Goal: Information Seeking & Learning: Learn about a topic

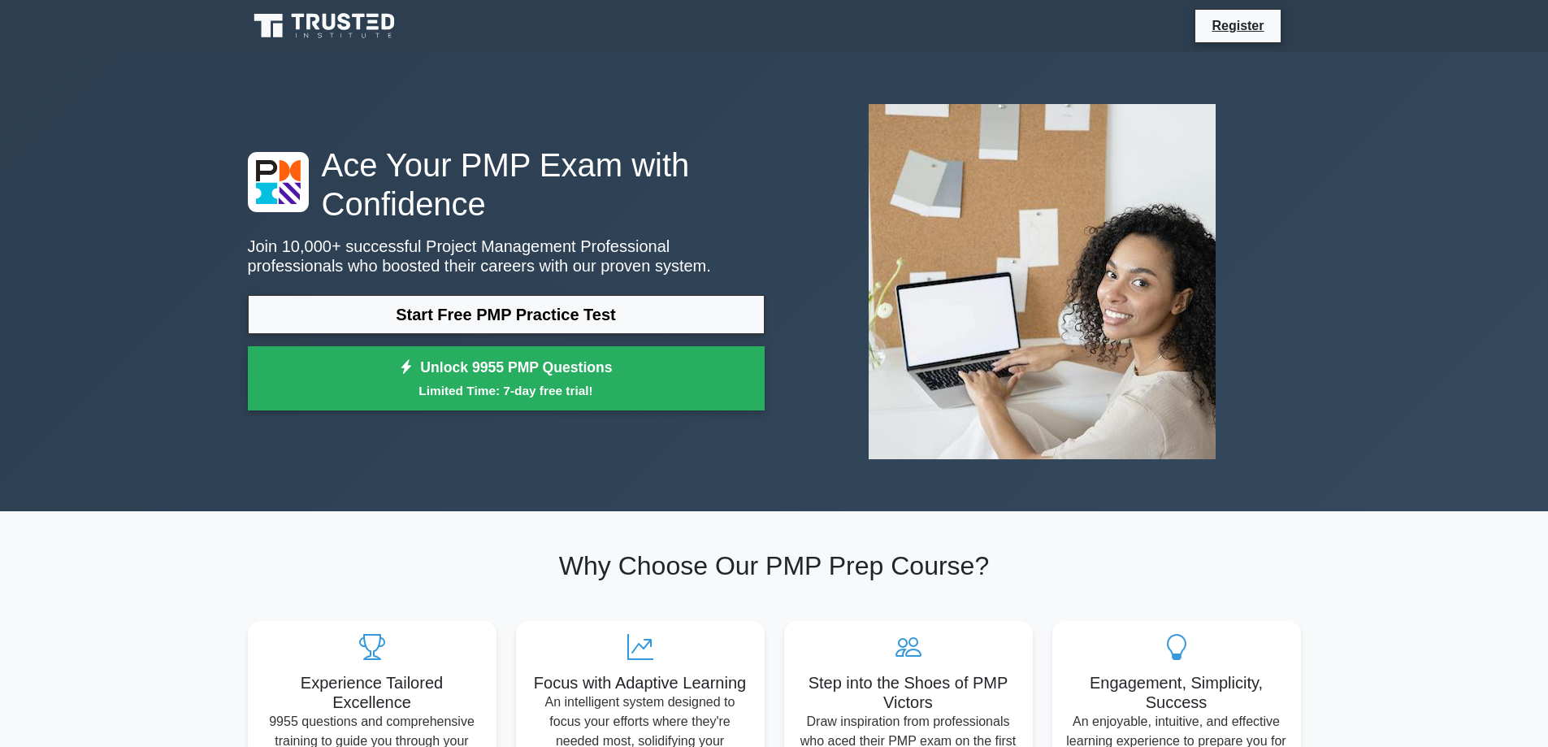
click at [544, 310] on link "Start Free PMP Practice Test" at bounding box center [506, 314] width 517 height 39
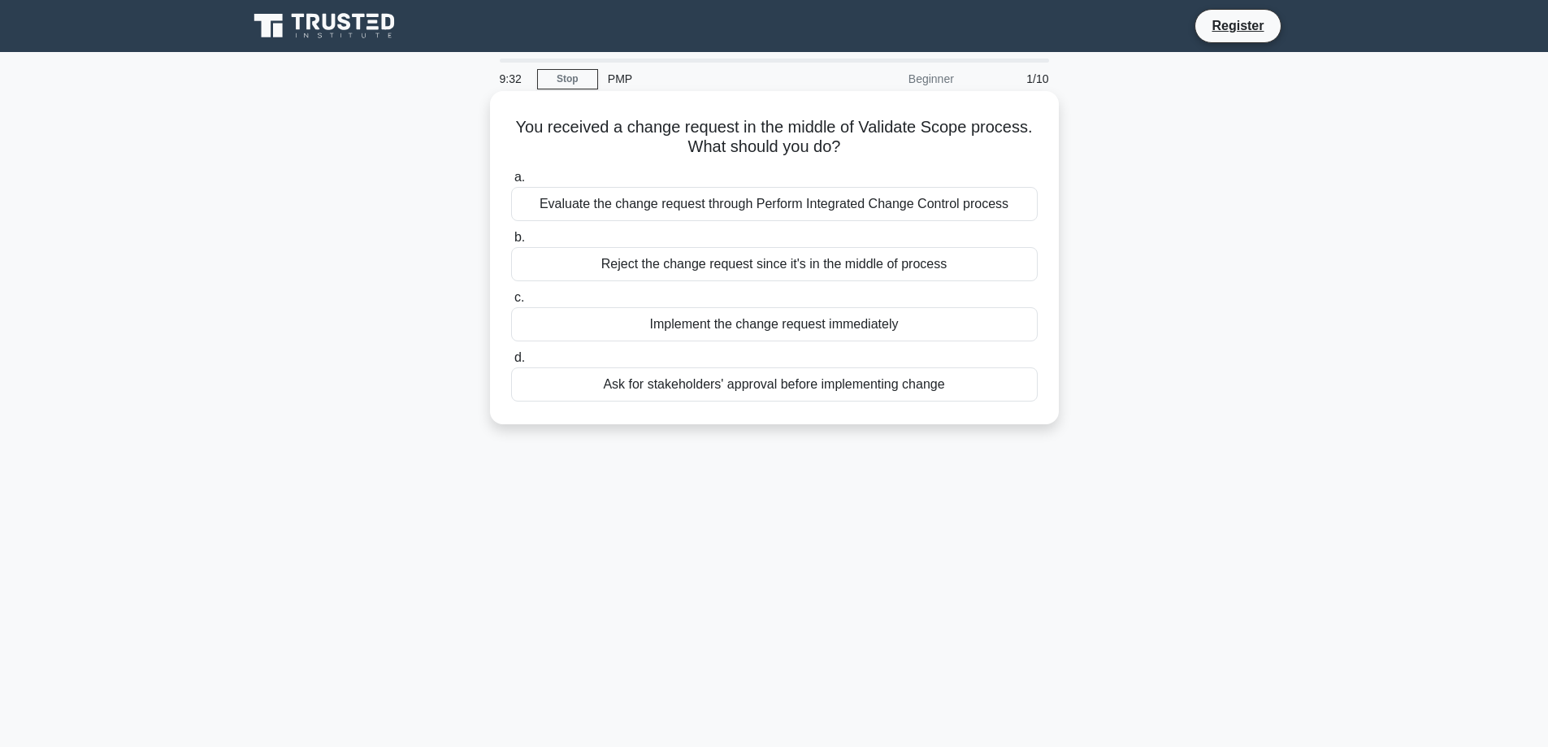
click at [858, 209] on div "Evaluate the change request through Perform Integrated Change Control process" at bounding box center [774, 204] width 527 height 34
click at [511, 183] on input "a. Evaluate the change request through Perform Integrated Change Control process" at bounding box center [511, 177] width 0 height 11
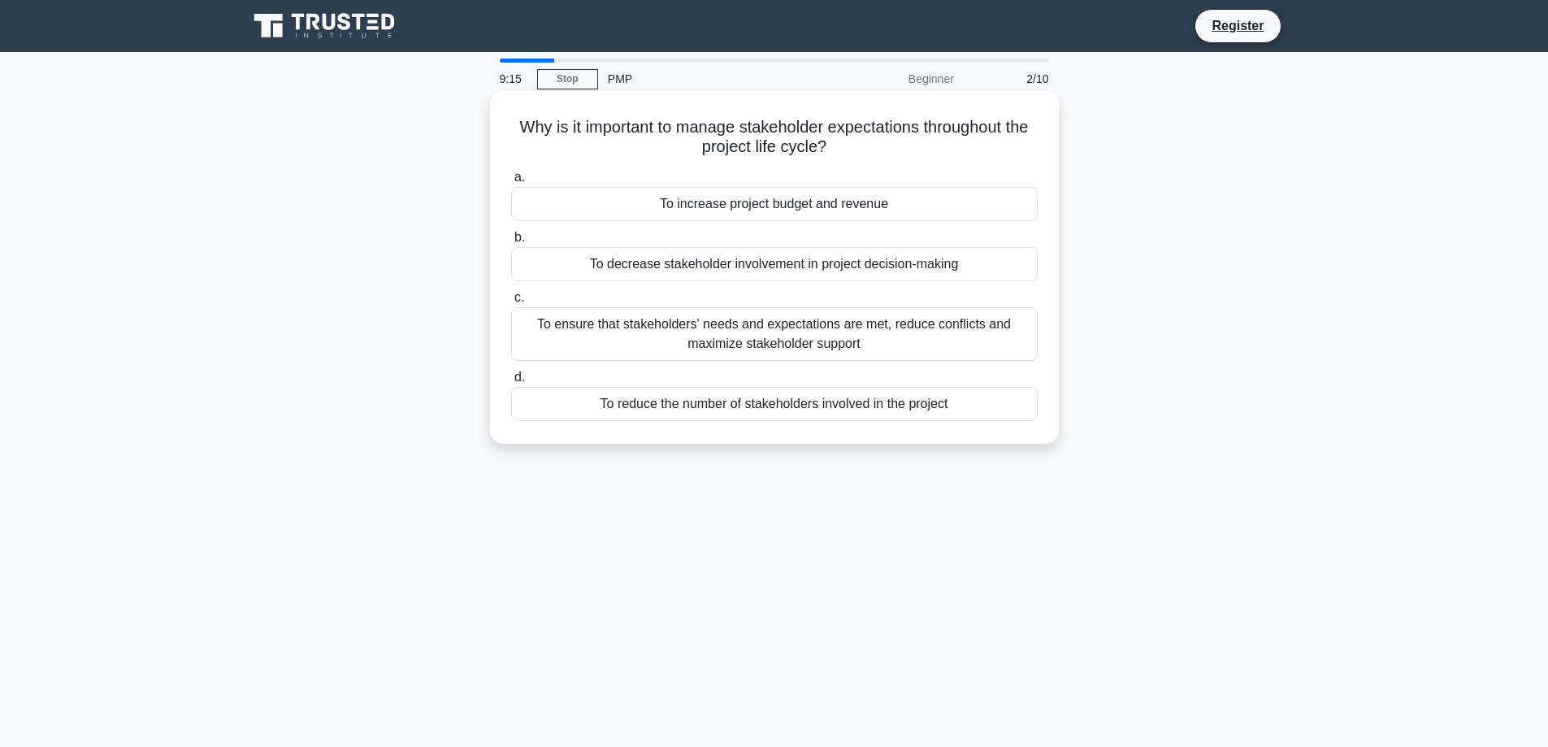
click at [791, 335] on div "To ensure that stakeholders' needs and expectations are met, reduce conflicts a…" at bounding box center [774, 334] width 527 height 54
click at [957, 341] on div "To ensure that stakeholders' needs and expectations are met, reduce conflicts a…" at bounding box center [774, 334] width 527 height 54
click at [511, 303] on input "c. To ensure that stakeholders' needs and expectations are met, reduce conflict…" at bounding box center [511, 298] width 0 height 11
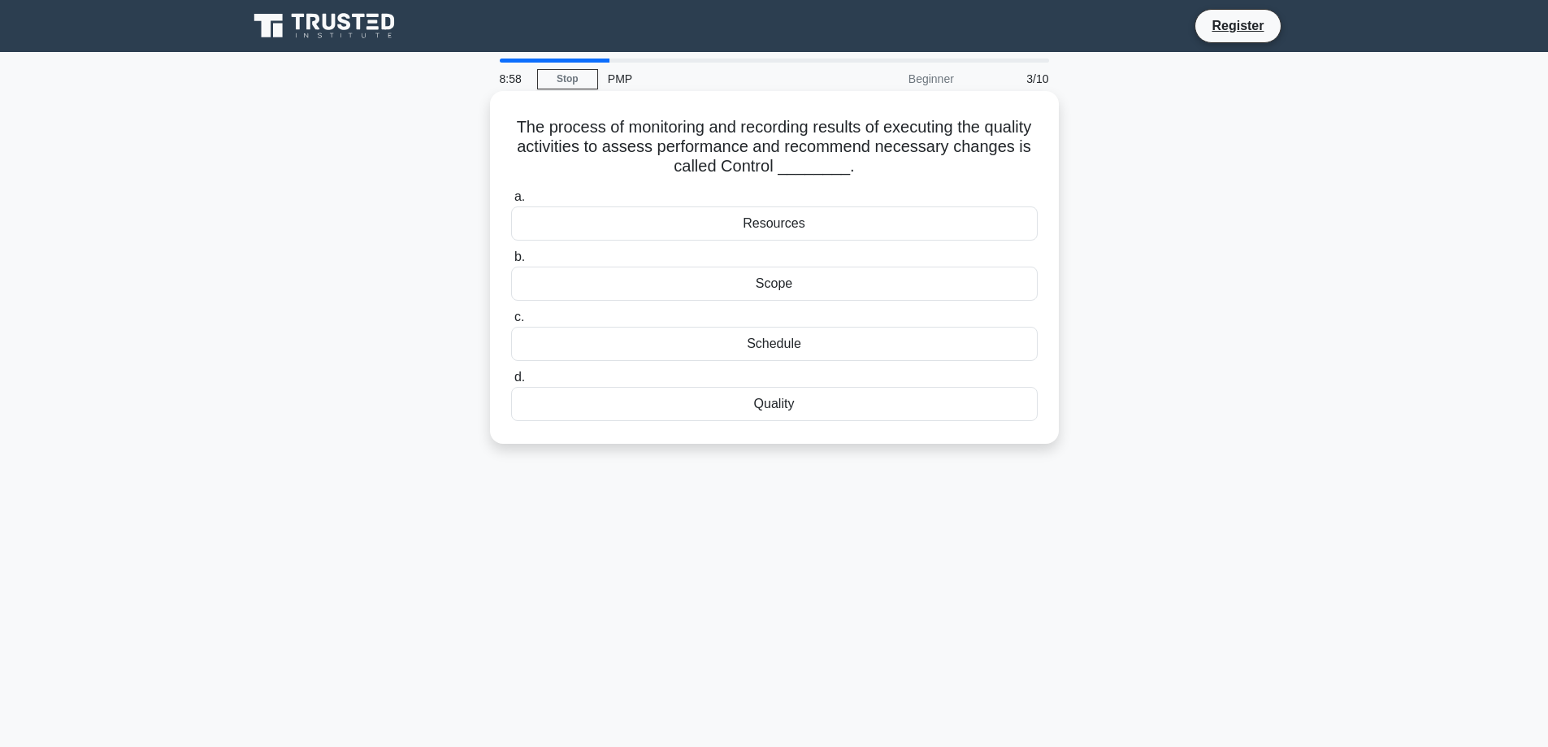
click at [800, 280] on div "Scope" at bounding box center [774, 284] width 527 height 34
click at [511, 262] on input "b. Scope" at bounding box center [511, 257] width 0 height 11
click at [833, 231] on div "retrospective meetings" at bounding box center [774, 223] width 527 height 34
click at [511, 202] on input "a. retrospective meetings" at bounding box center [511, 197] width 0 height 11
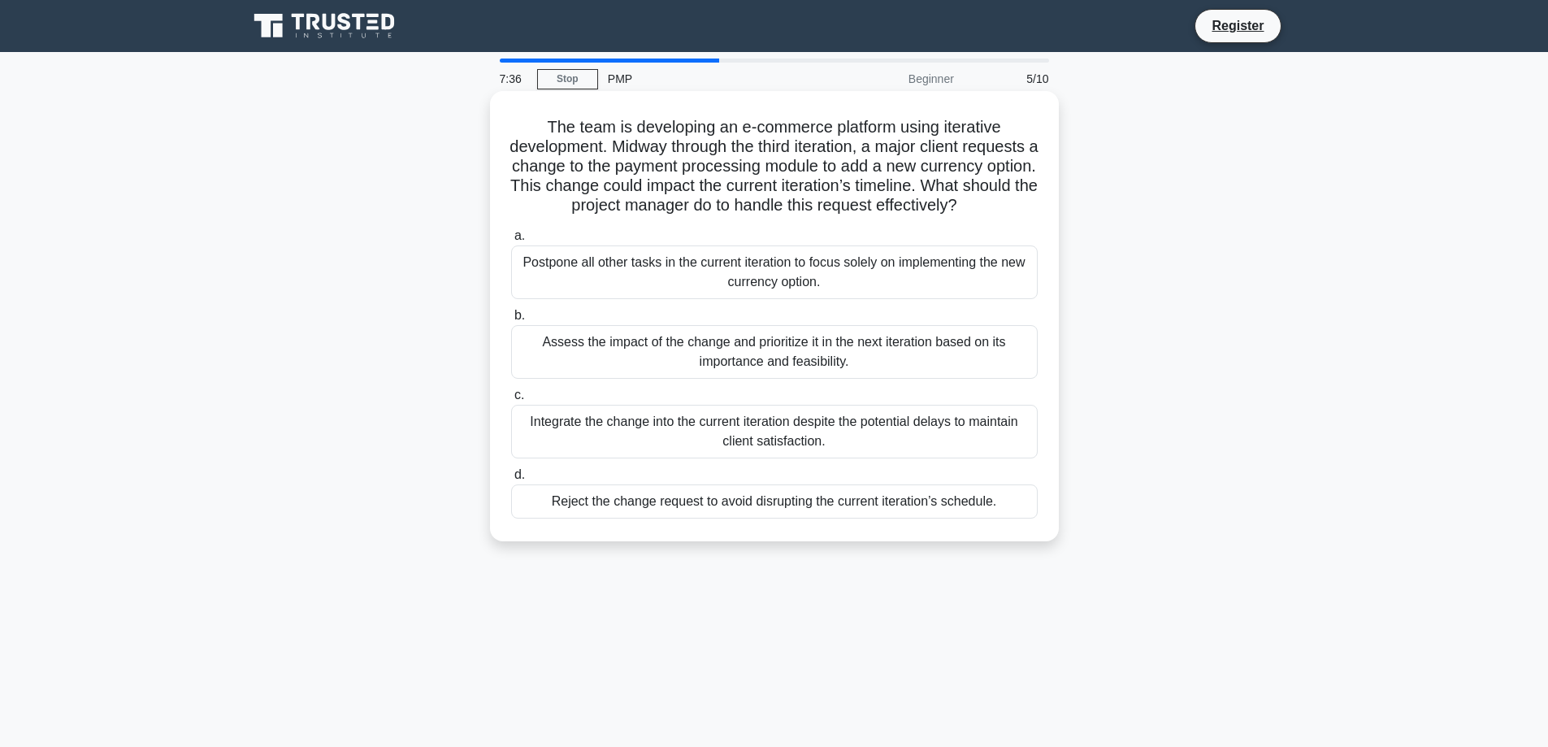
click at [848, 379] on div "Assess the impact of the change and prioritize it in the next iteration based o…" at bounding box center [774, 352] width 527 height 54
click at [511, 321] on input "b. Assess the impact of the change and prioritize it in the next iteration base…" at bounding box center [511, 315] width 0 height 11
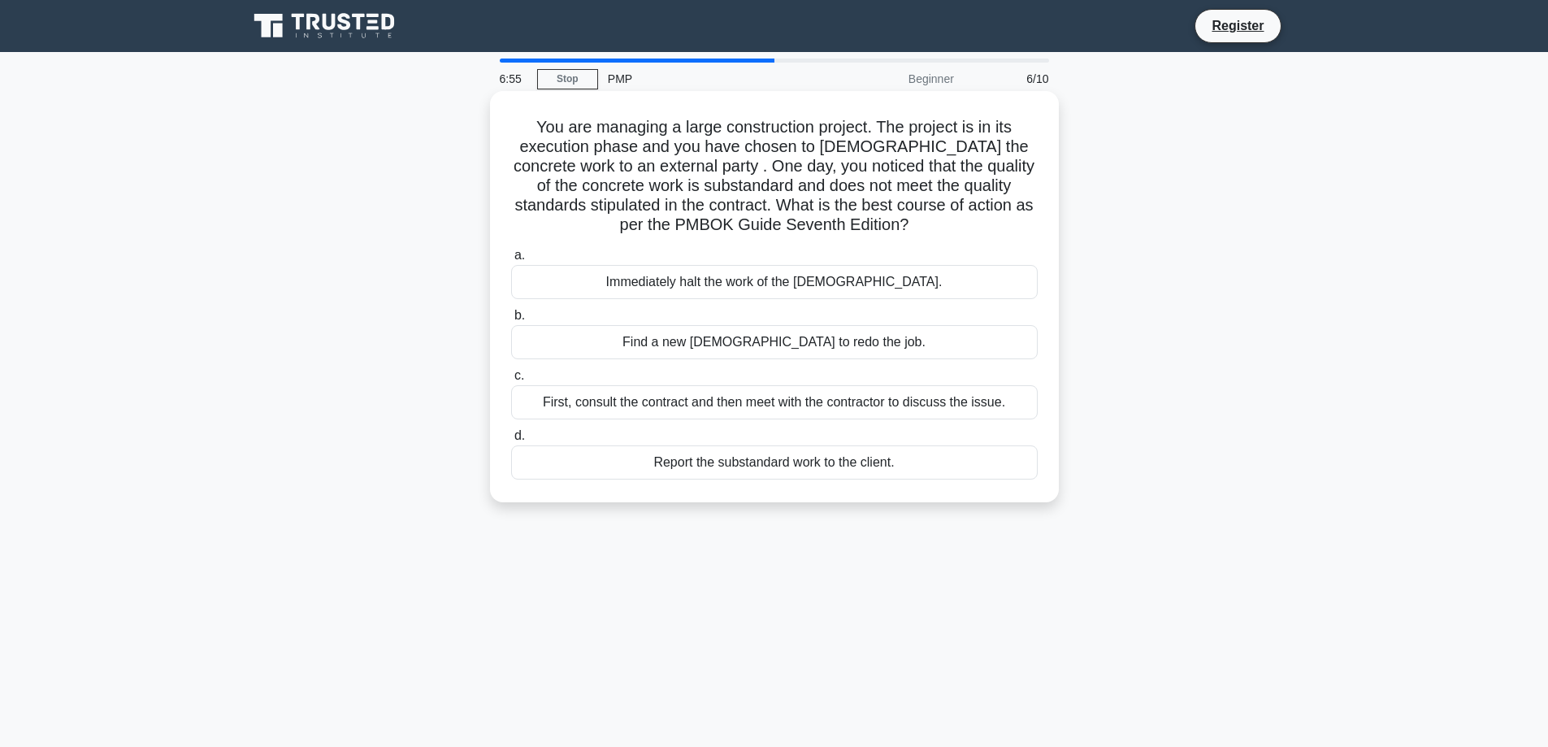
click at [801, 406] on div "First, consult the contract and then meet with the contractor to discuss the is…" at bounding box center [774, 402] width 527 height 34
click at [511, 381] on input "c. First, consult the contract and then meet with the contractor to discuss the…" at bounding box center [511, 376] width 0 height 11
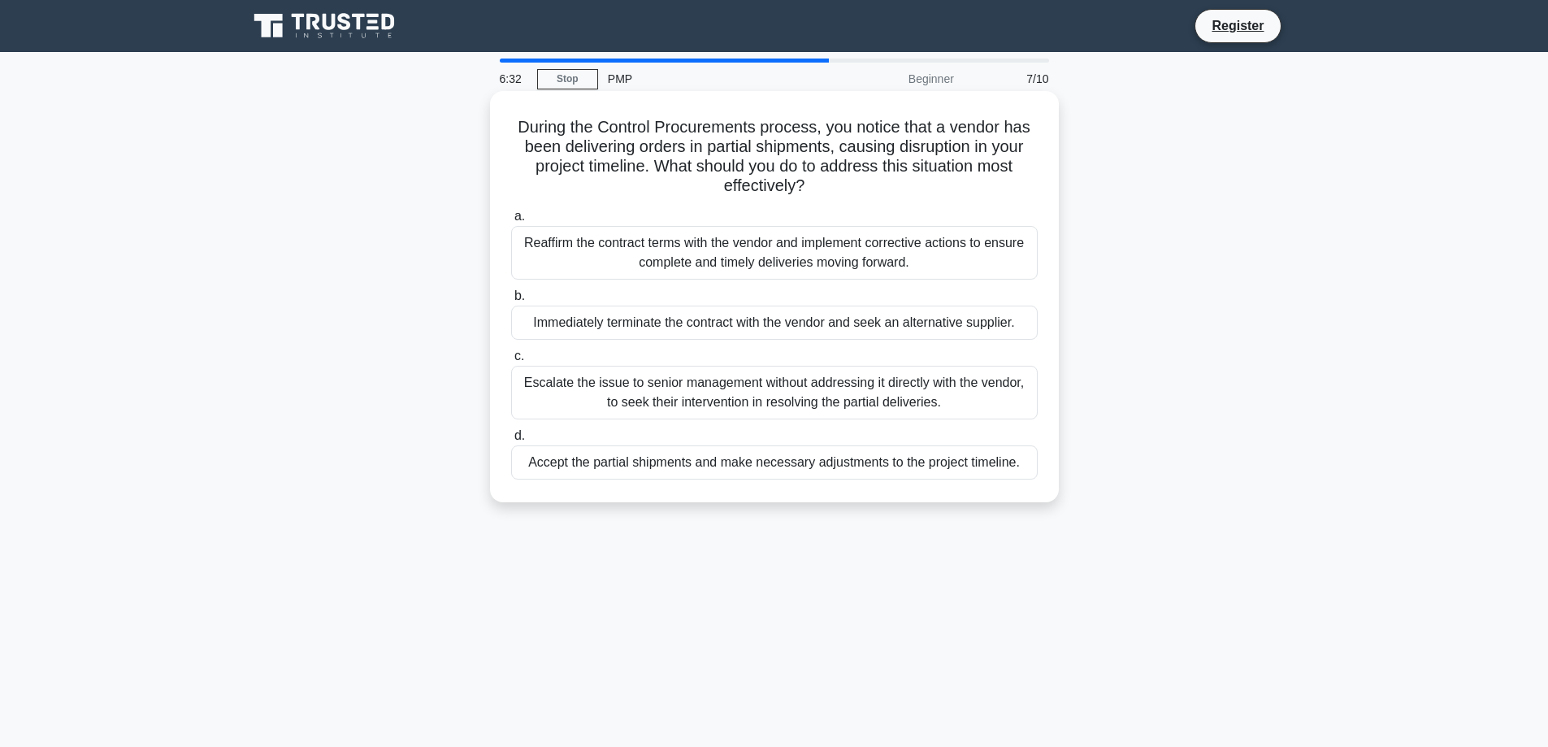
click at [803, 469] on div "Accept the partial shipments and make necessary adjustments to the project time…" at bounding box center [774, 462] width 527 height 34
click at [511, 441] on input "d. Accept the partial shipments and make necessary adjustments to the project t…" at bounding box center [511, 436] width 0 height 11
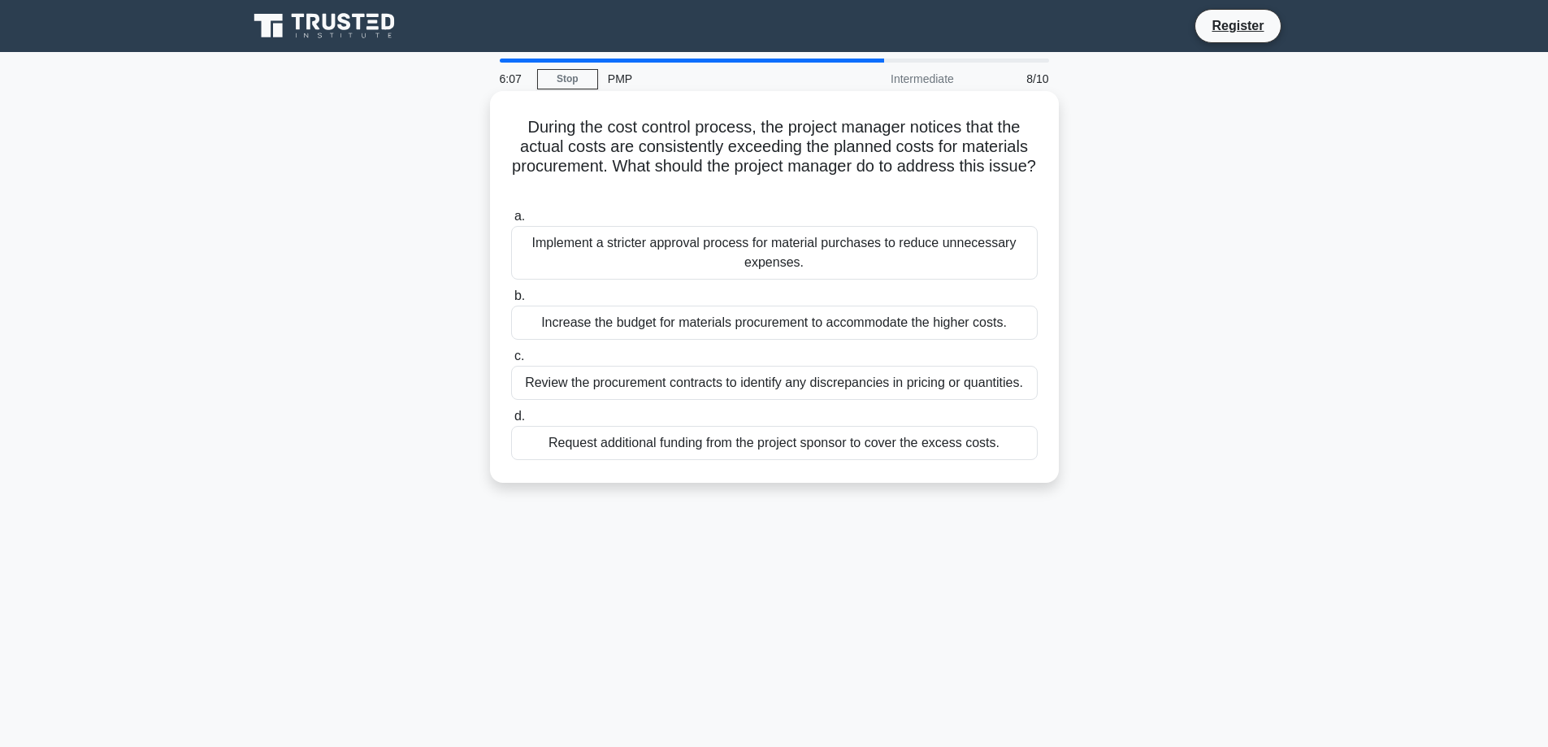
click at [799, 380] on div "Review the procurement contracts to identify any discrepancies in pricing or qu…" at bounding box center [774, 383] width 527 height 34
click at [511, 362] on input "c. Review the procurement contracts to identify any discrepancies in pricing or…" at bounding box center [511, 356] width 0 height 11
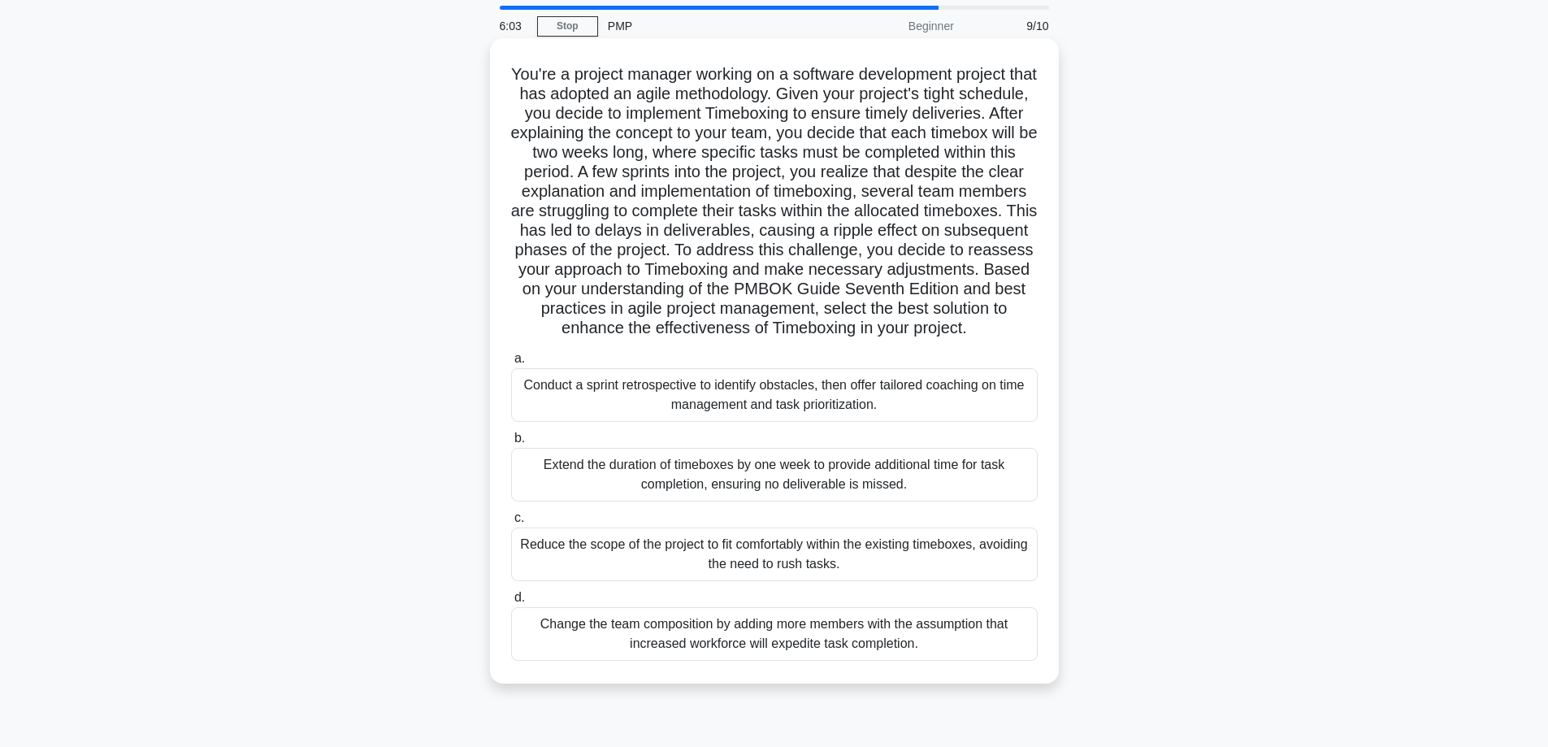
scroll to position [131, 0]
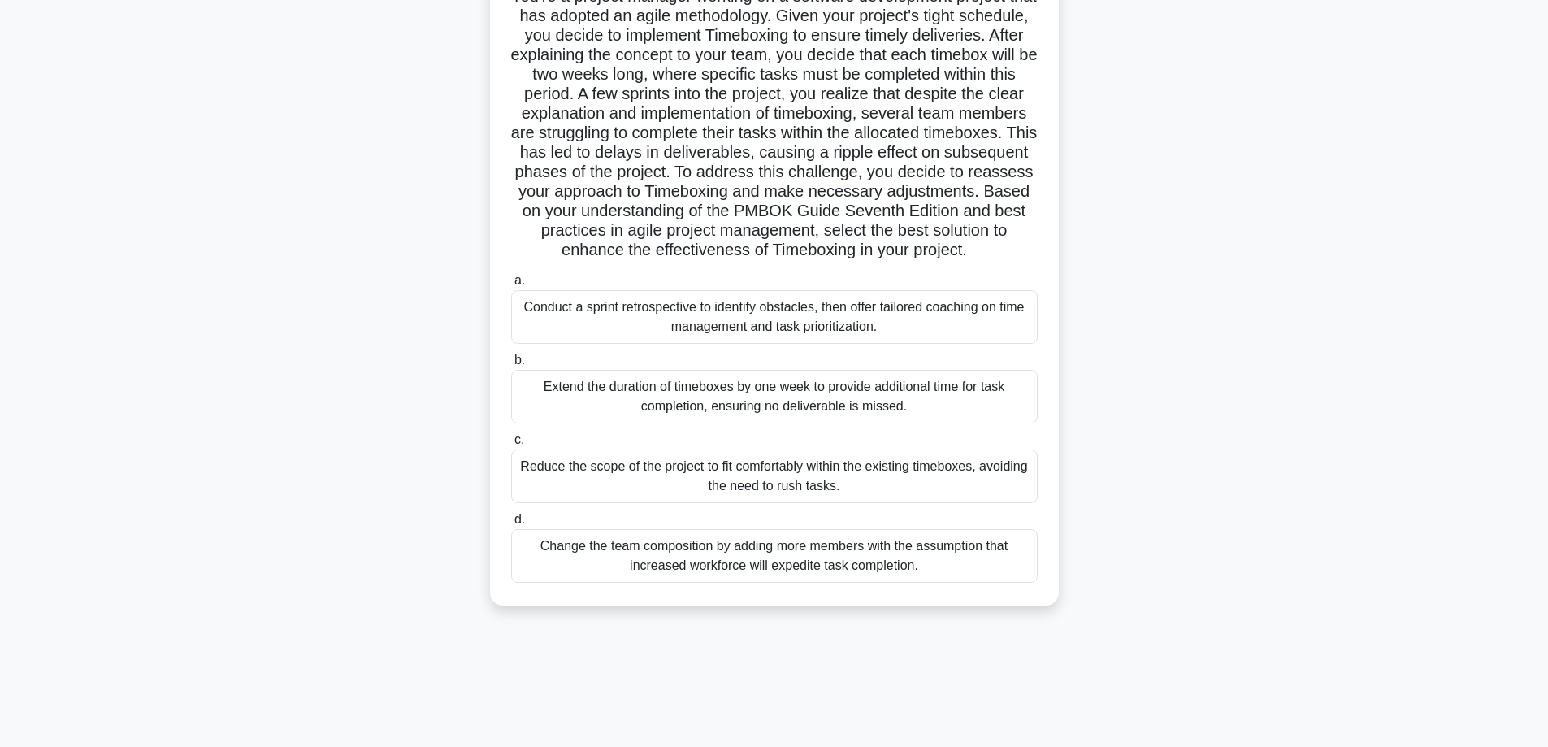
click at [770, 496] on div "Reduce the scope of the project to fit comfortably within the existing timeboxe…" at bounding box center [774, 476] width 527 height 54
click at [511, 445] on input "c. Reduce the scope of the project to fit comfortably within the existing timeb…" at bounding box center [511, 440] width 0 height 11
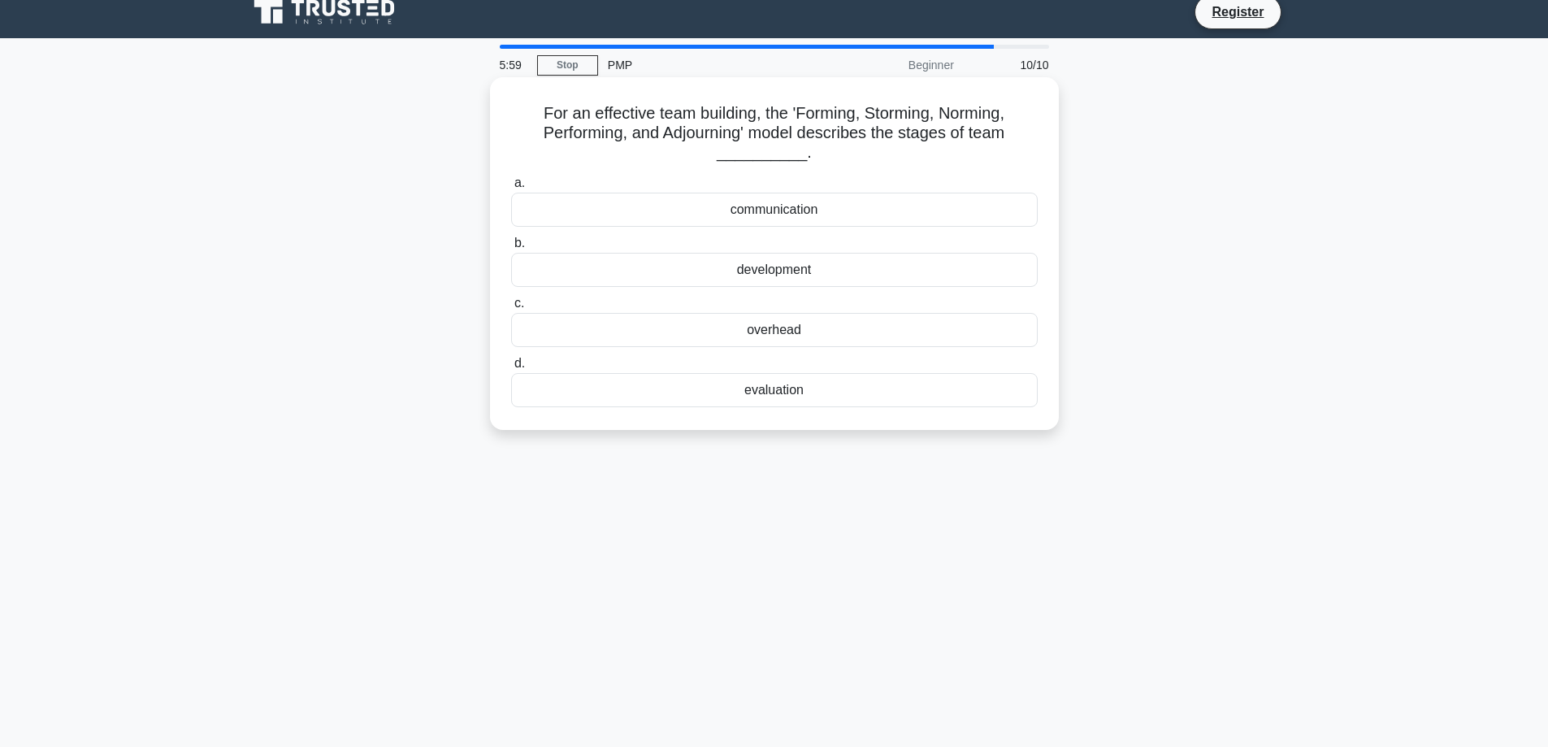
scroll to position [0, 0]
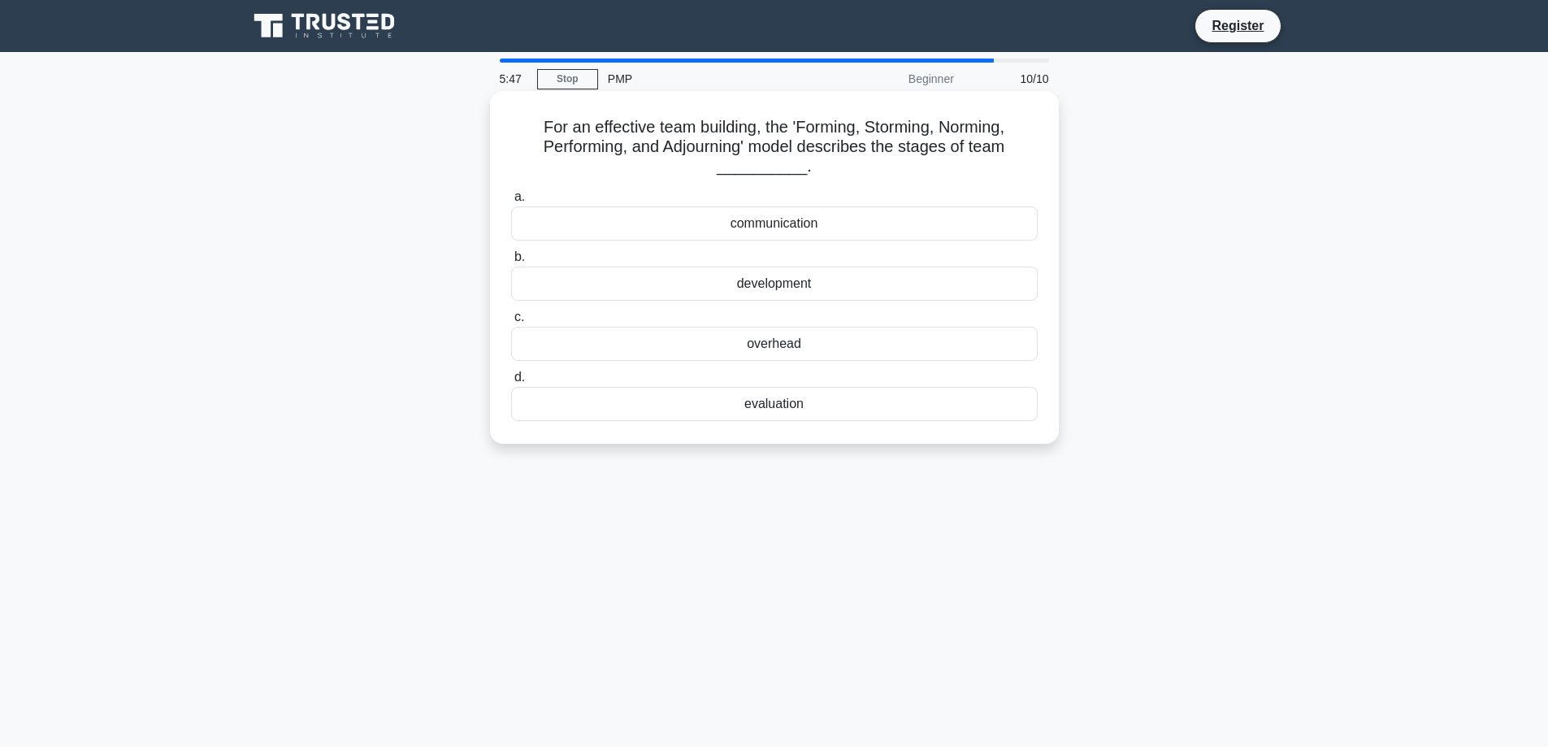
click at [763, 404] on div "evaluation" at bounding box center [774, 404] width 527 height 34
click at [511, 383] on input "d. evaluation" at bounding box center [511, 377] width 0 height 11
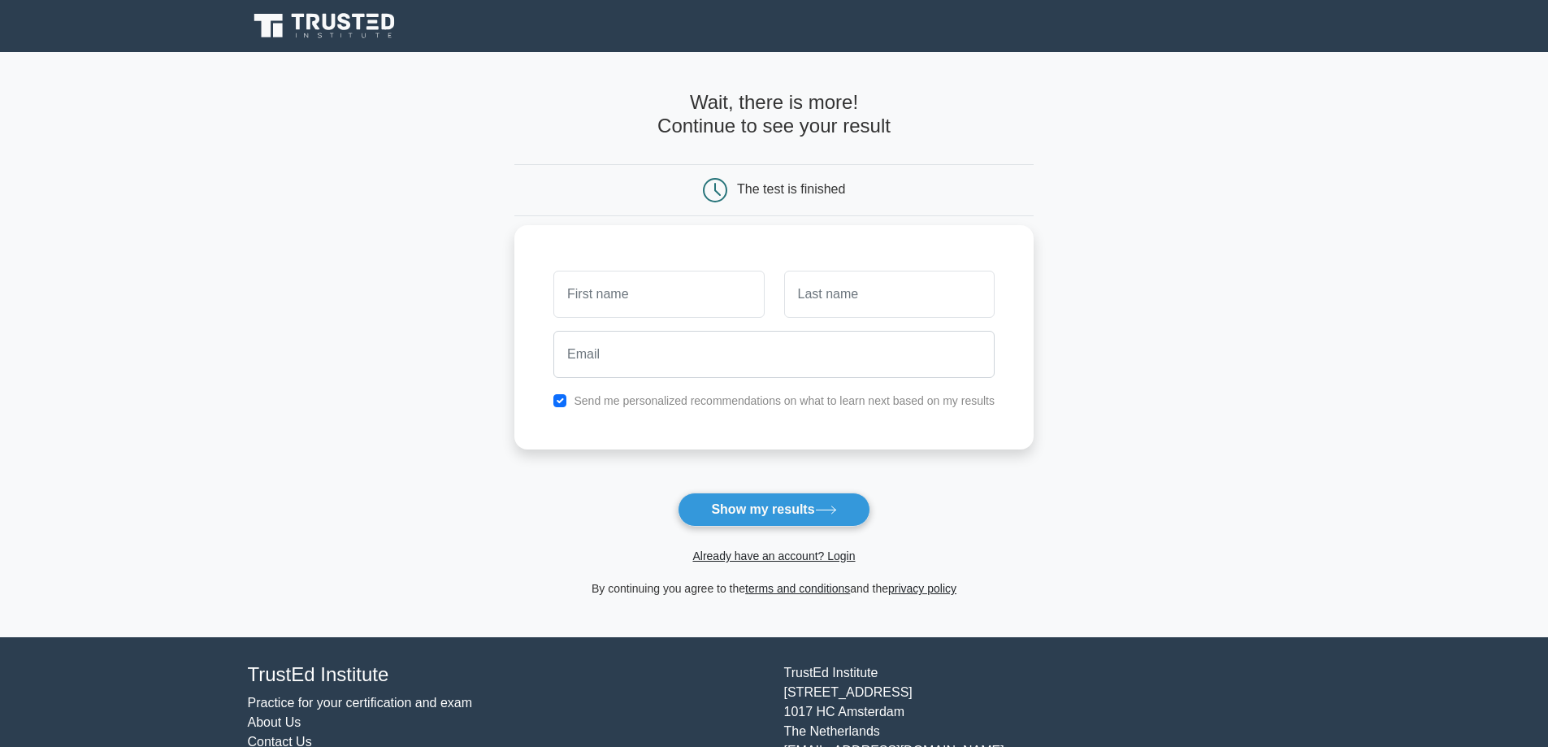
click at [649, 291] on input "text" at bounding box center [658, 294] width 210 height 47
type input "Sherbek"
click at [826, 305] on input "text" at bounding box center [889, 294] width 210 height 47
click at [859, 277] on input "ЛФишдщм" at bounding box center [889, 294] width 210 height 47
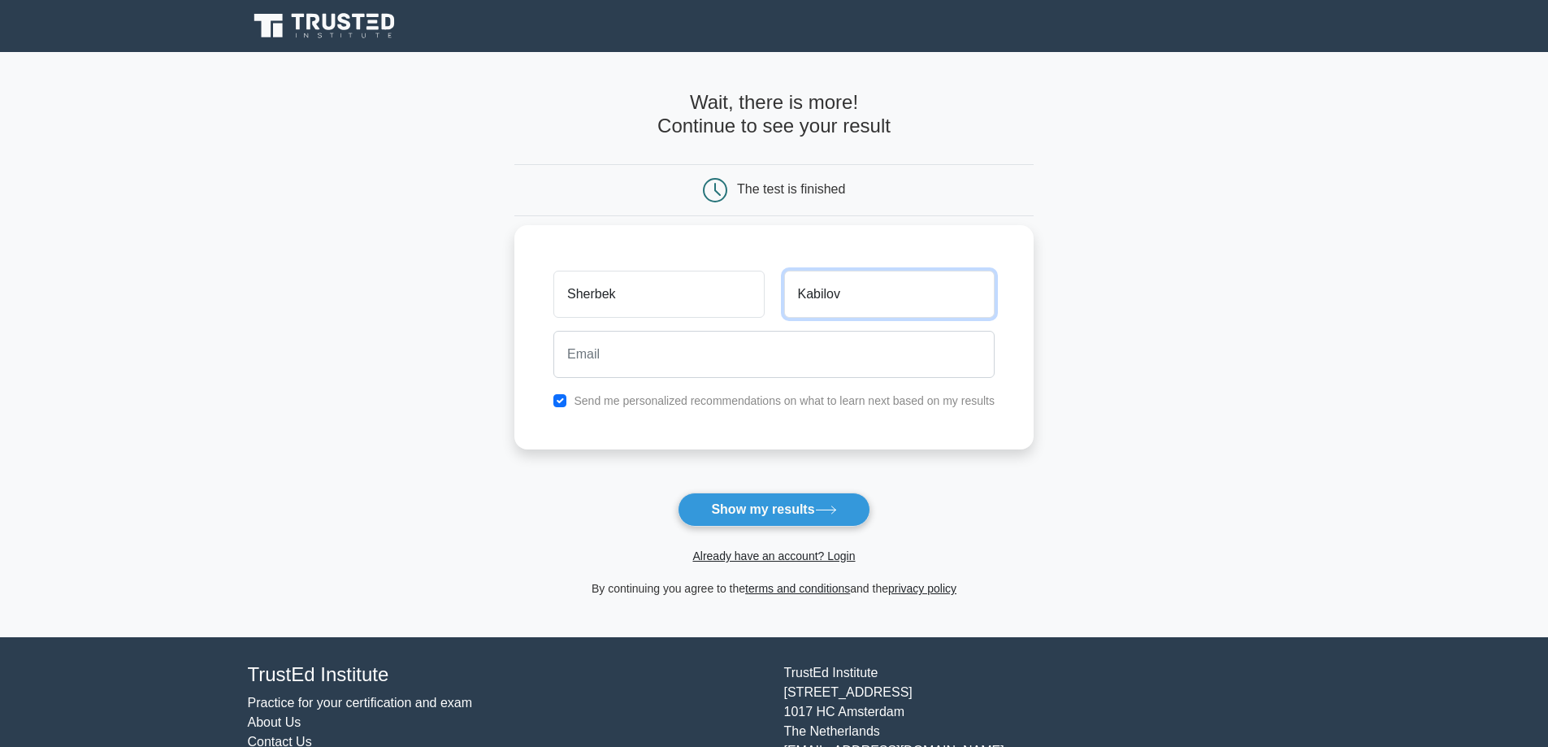
type input "Kabilov"
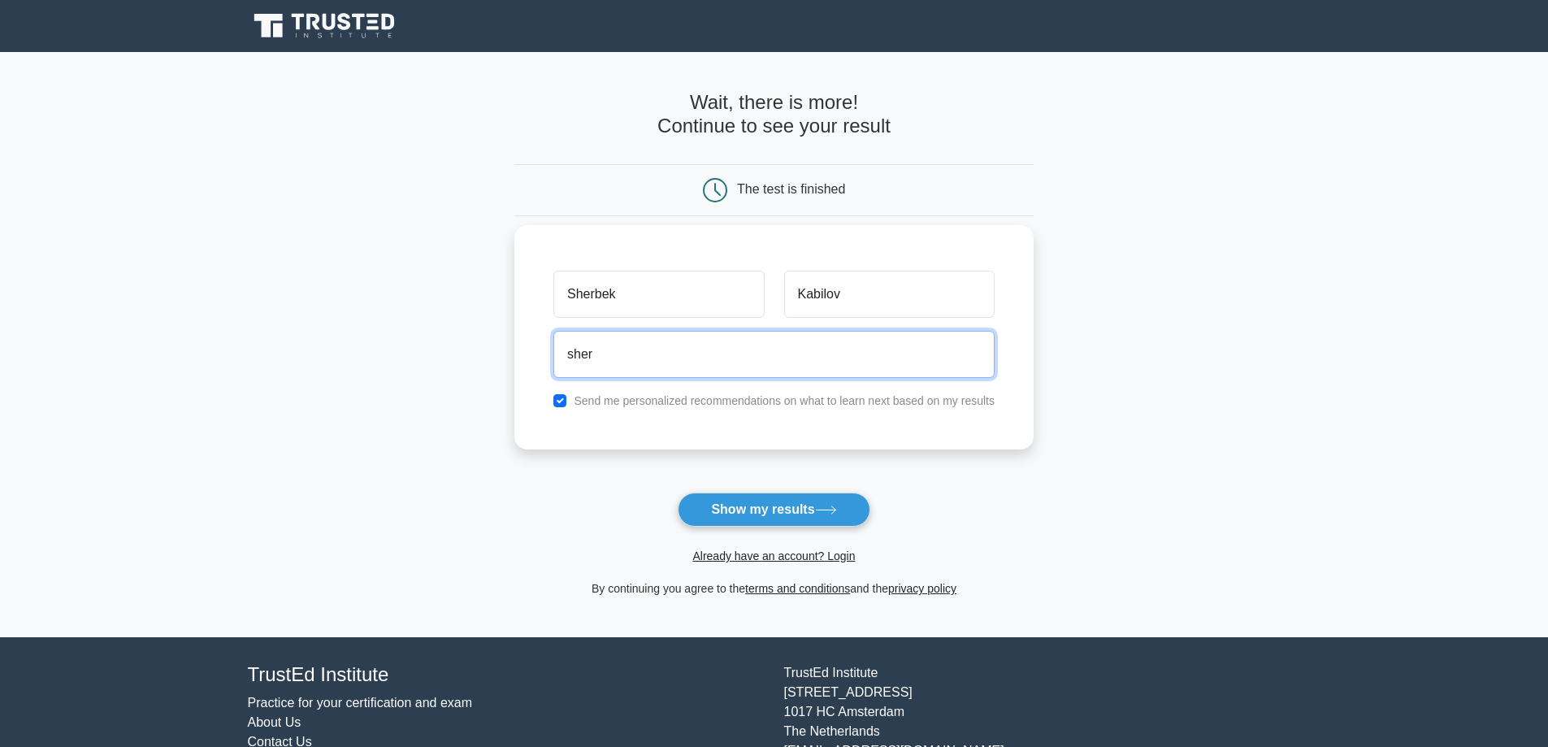
type input "sherbek728@gmail.com"
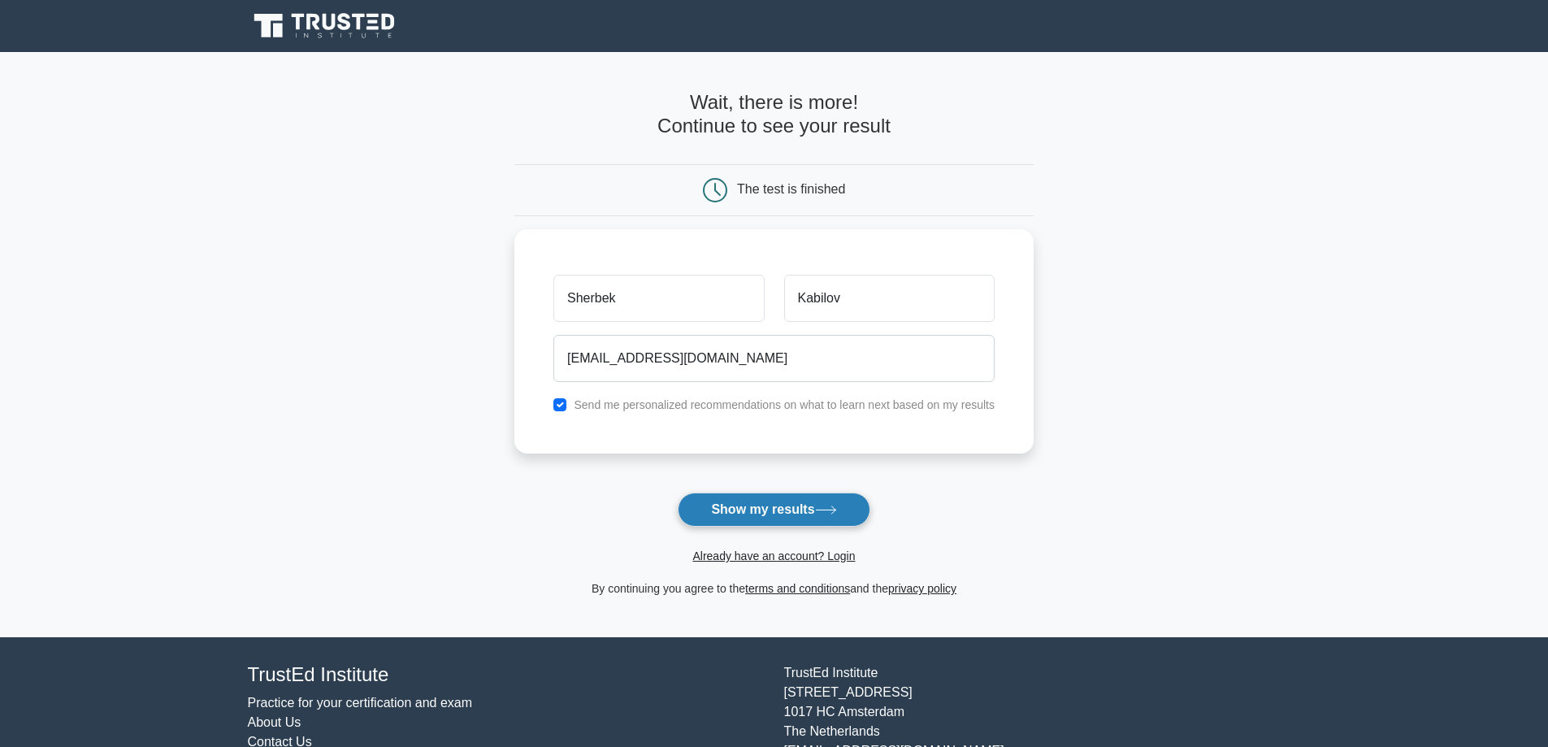
click at [788, 519] on button "Show my results" at bounding box center [774, 509] width 192 height 34
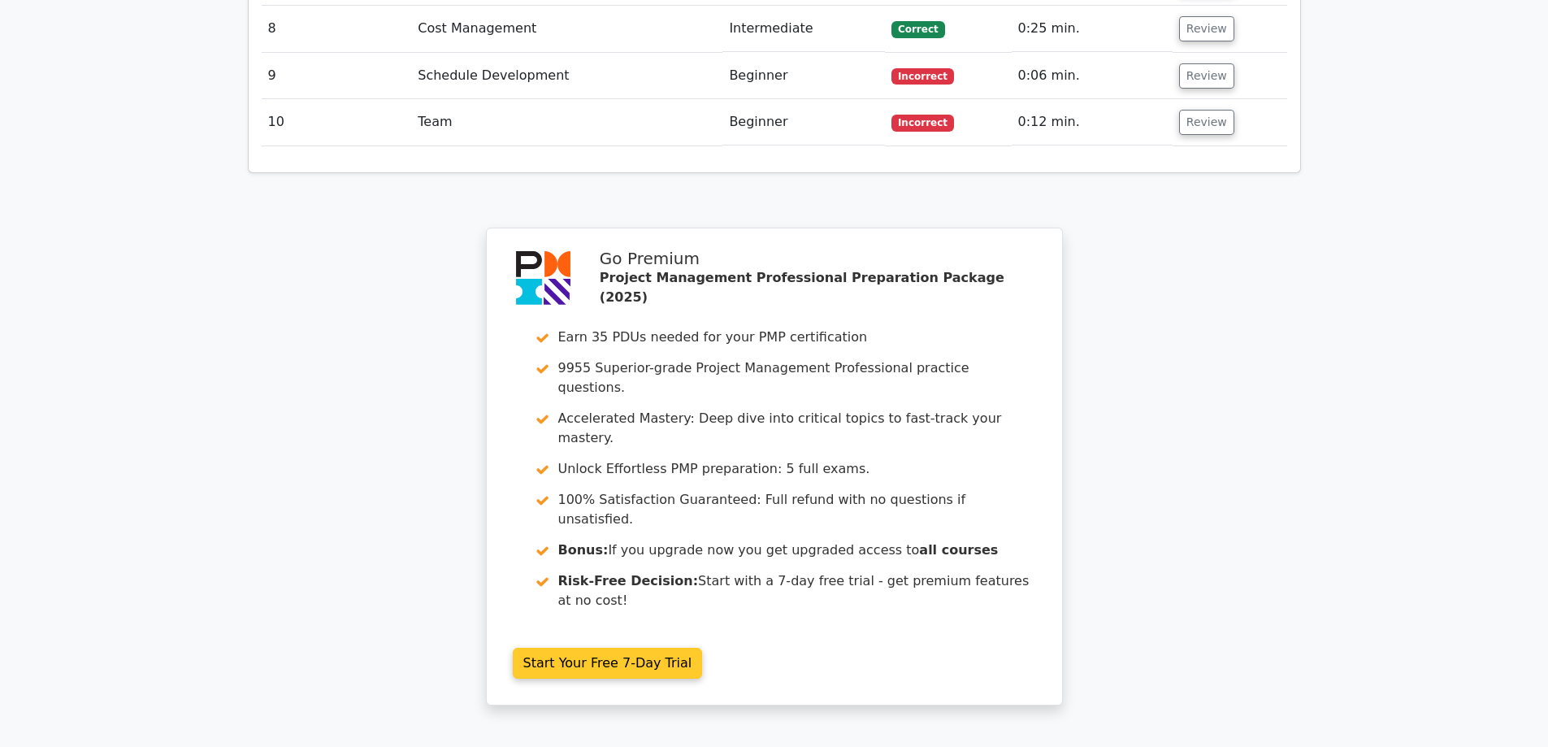
scroll to position [2519, 0]
